Goal: Task Accomplishment & Management: Complete application form

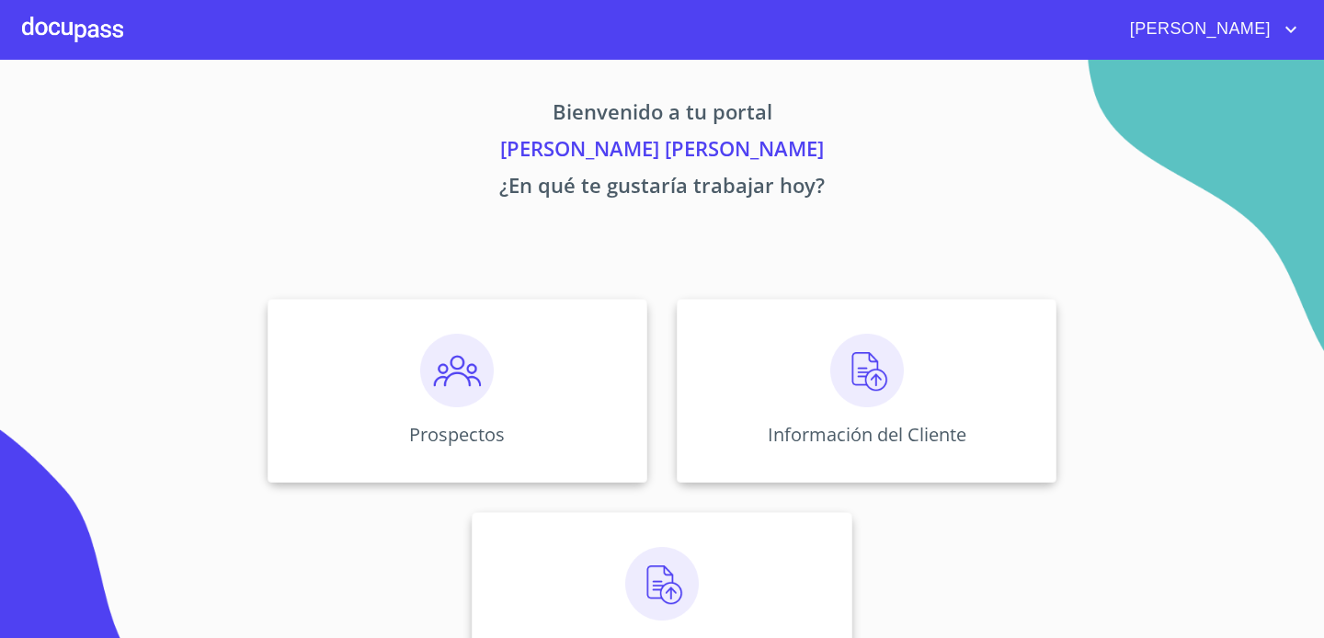
click at [776, 389] on div "Información del Cliente" at bounding box center [867, 391] width 380 height 184
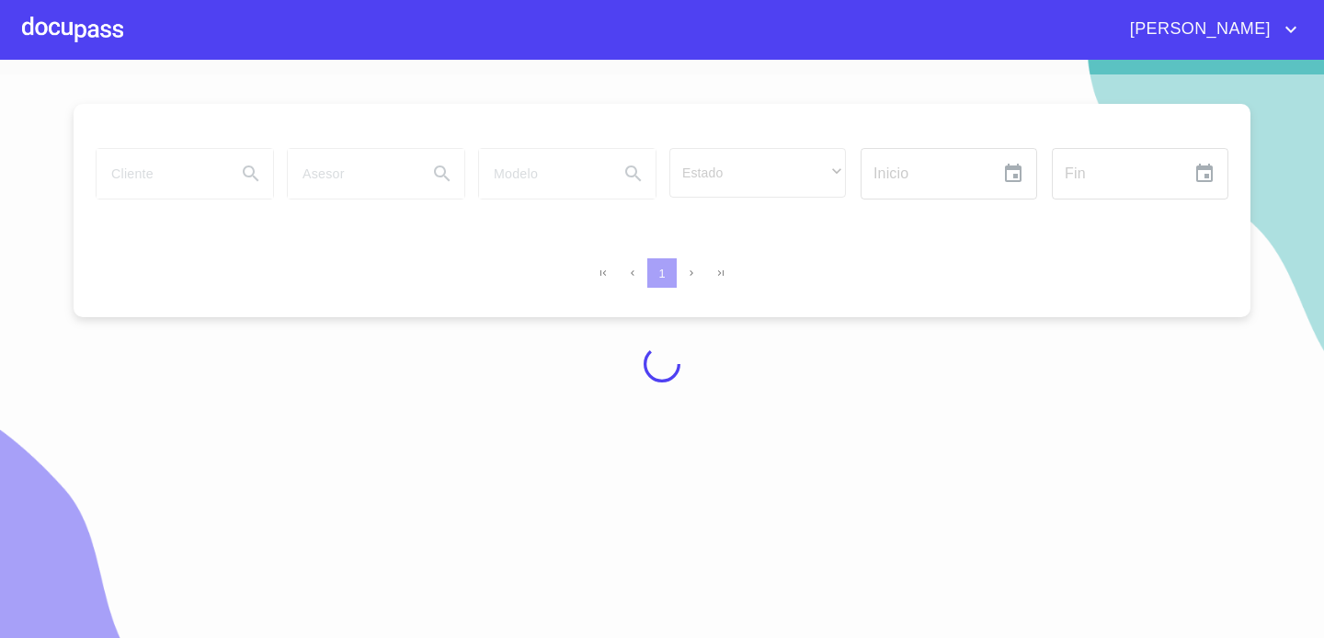
click at [85, 28] on div at bounding box center [72, 29] width 101 height 59
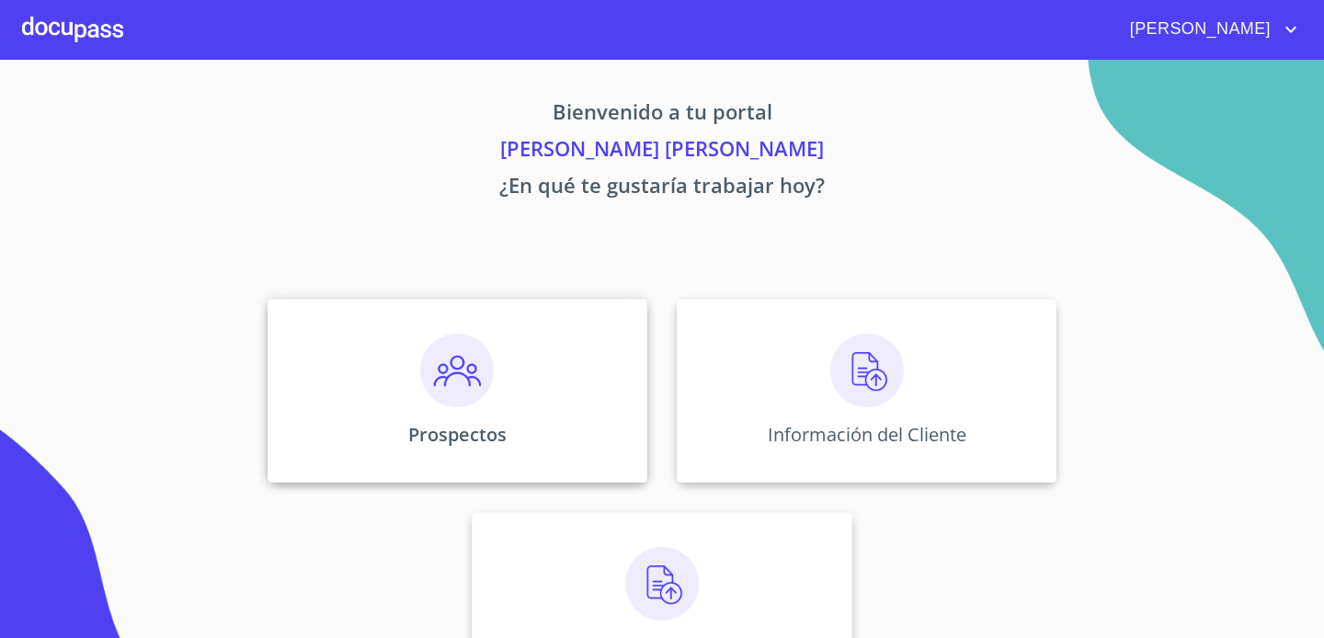
click at [549, 436] on div "Prospectos" at bounding box center [457, 391] width 380 height 184
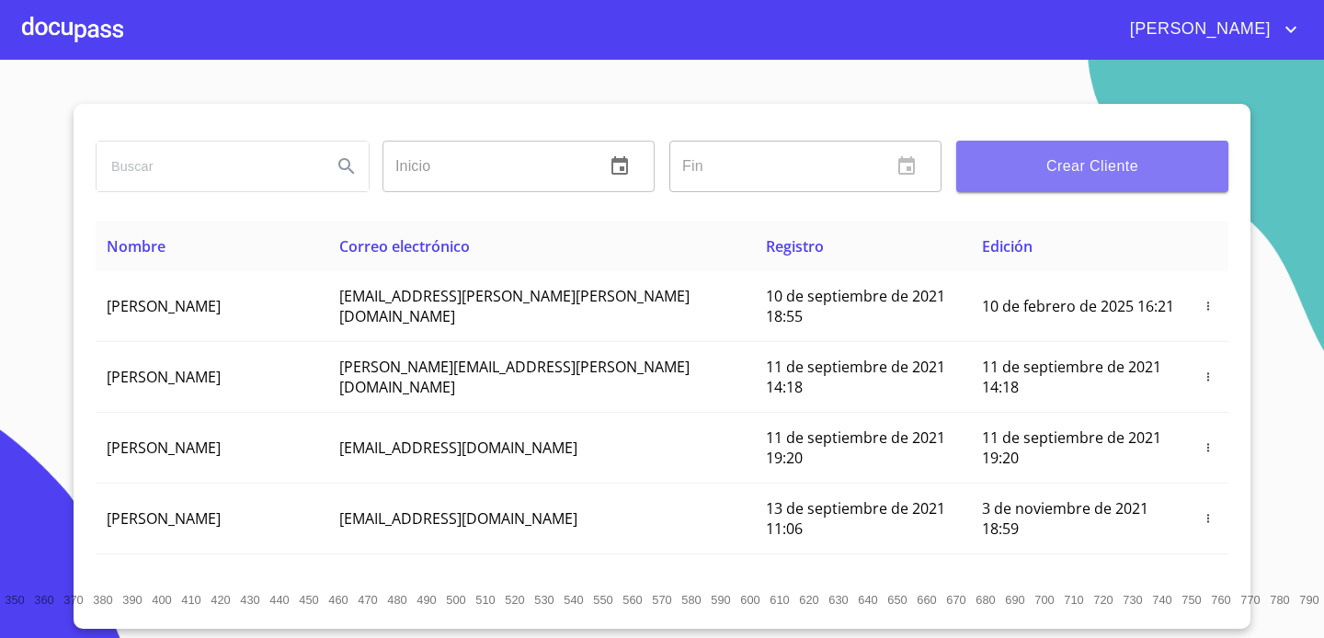
click at [1120, 174] on span "Crear Cliente" at bounding box center [1092, 167] width 243 height 26
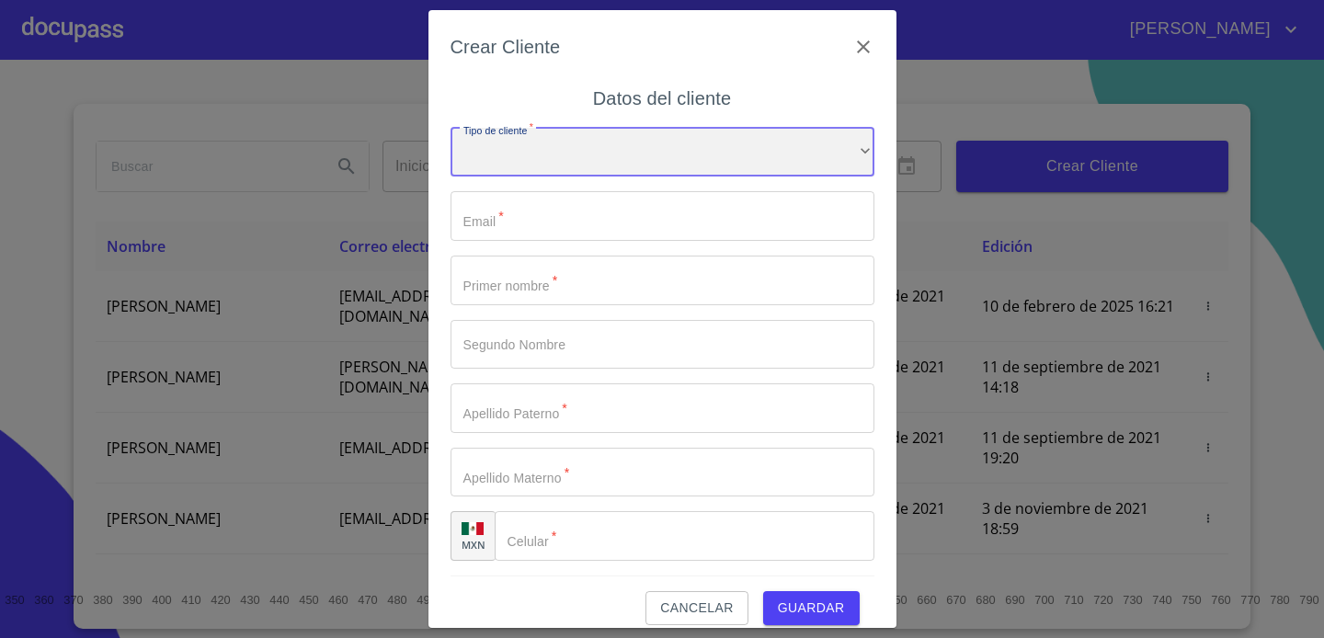
click at [724, 163] on div "​" at bounding box center [662, 153] width 424 height 50
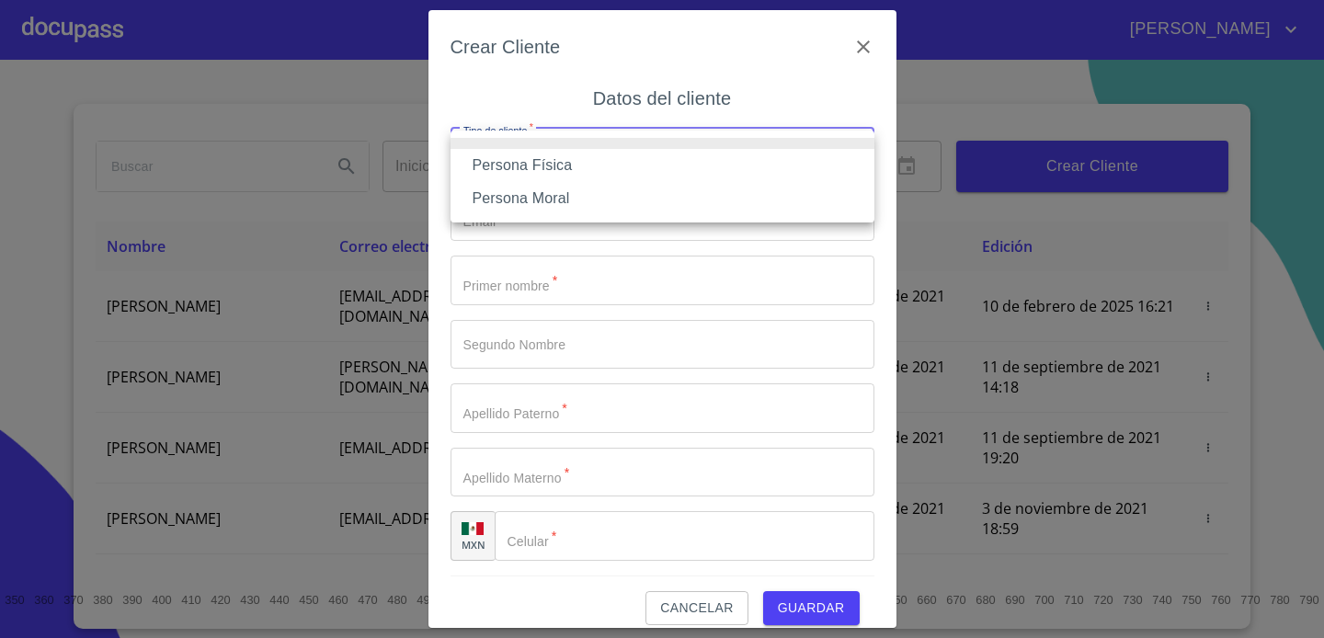
click at [701, 181] on li "Persona Física" at bounding box center [662, 165] width 424 height 33
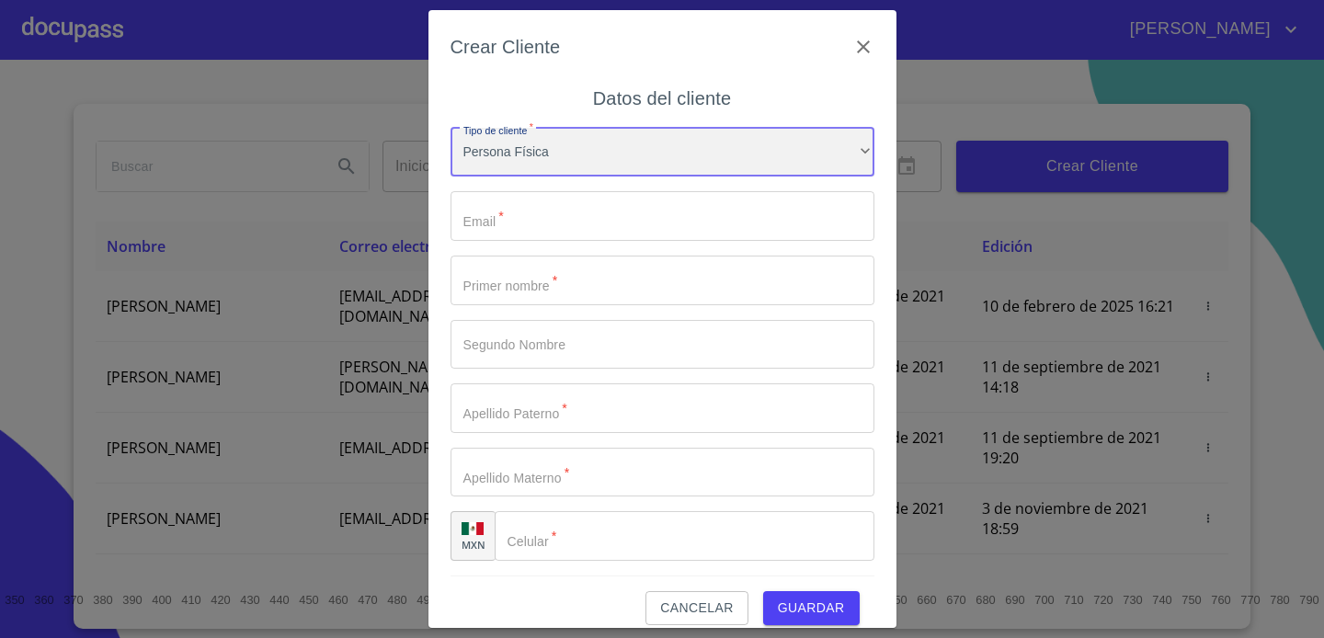
click at [706, 166] on div "Persona Física" at bounding box center [662, 153] width 424 height 50
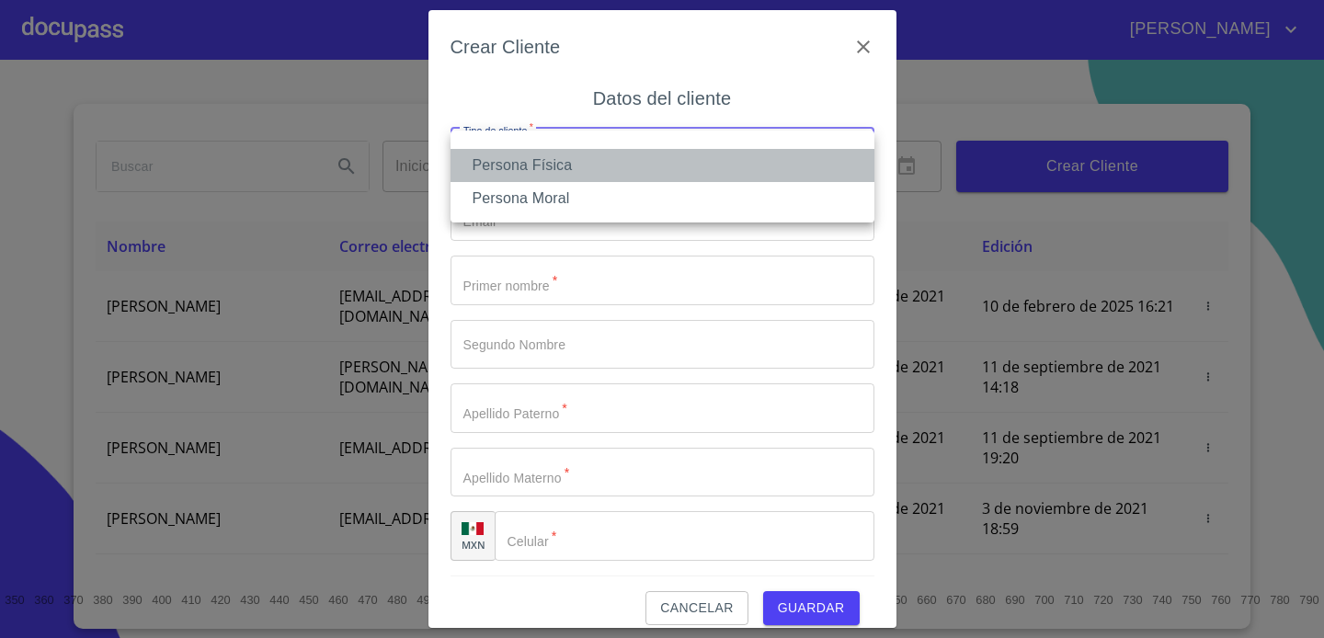
click at [699, 172] on li "Persona Física" at bounding box center [662, 165] width 424 height 33
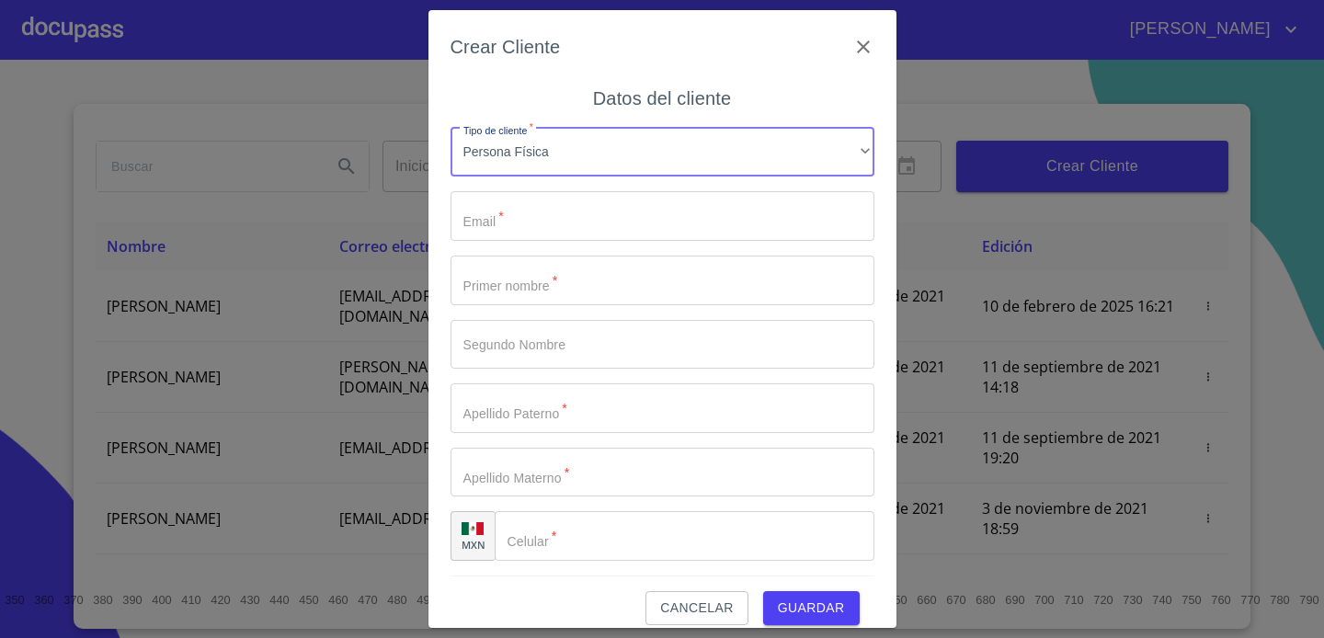
click at [691, 209] on input "Tipo de cliente   *" at bounding box center [662, 216] width 424 height 50
